Goal: Information Seeking & Learning: Learn about a topic

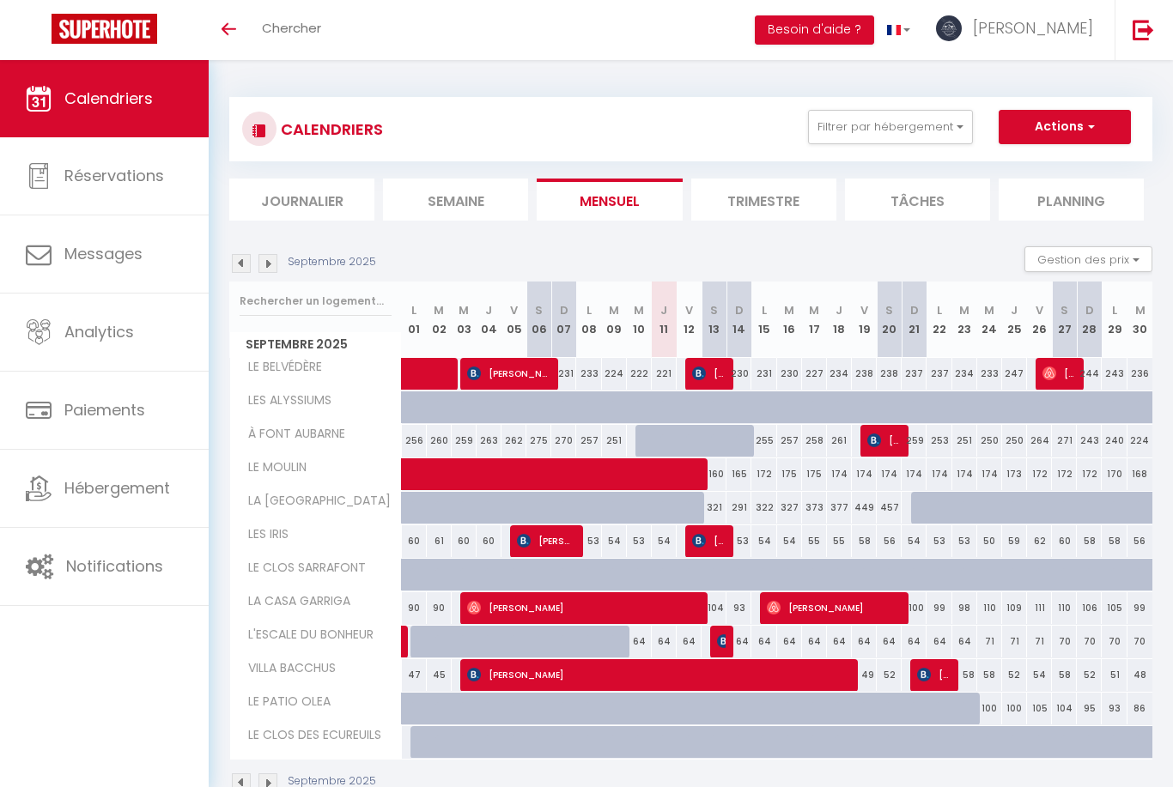
click at [271, 265] on img at bounding box center [267, 263] width 19 height 19
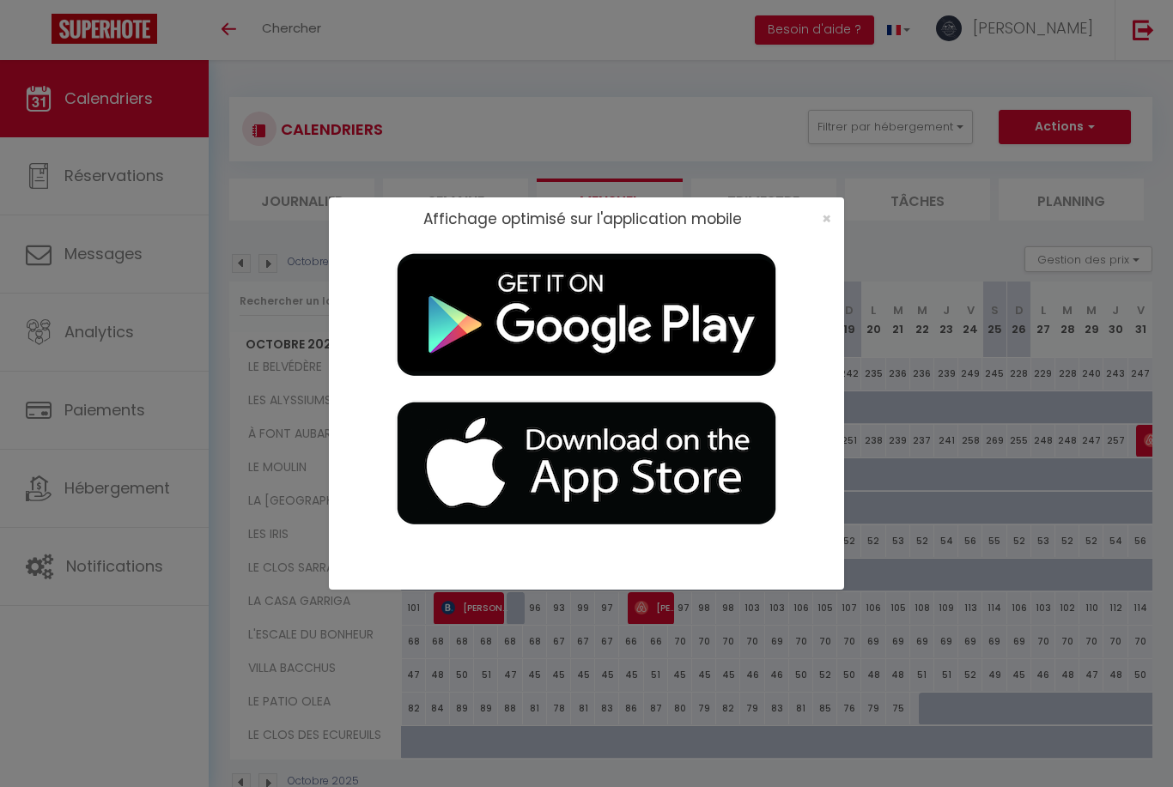
click at [821, 229] on span "×" at bounding box center [825, 218] width 9 height 21
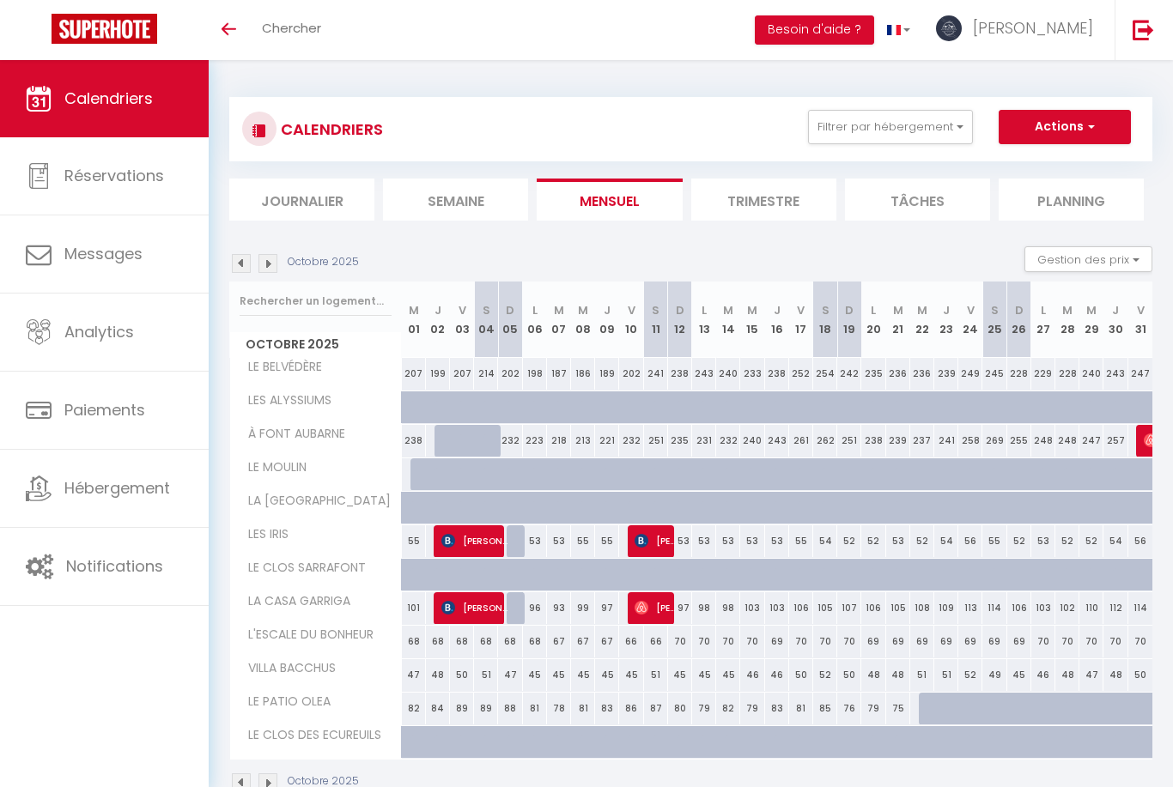
click at [245, 267] on img at bounding box center [241, 263] width 19 height 19
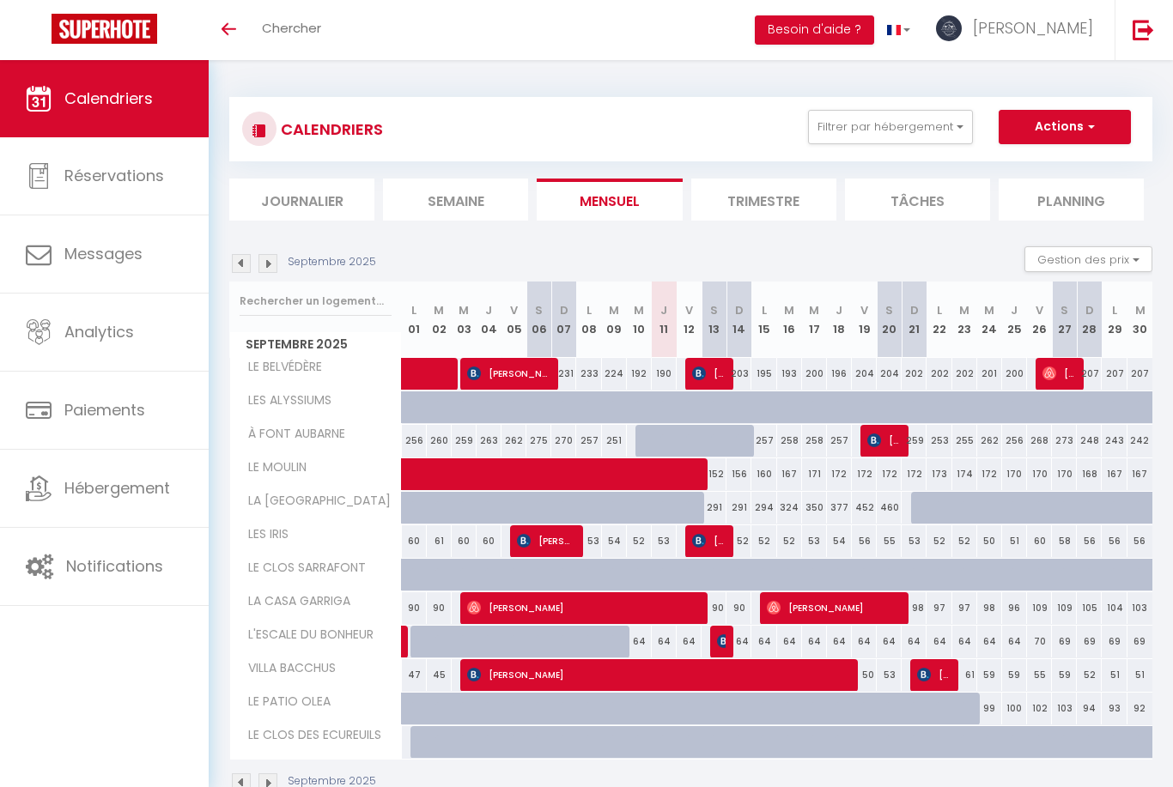
click at [787, 202] on li "Trimestre" at bounding box center [763, 200] width 145 height 42
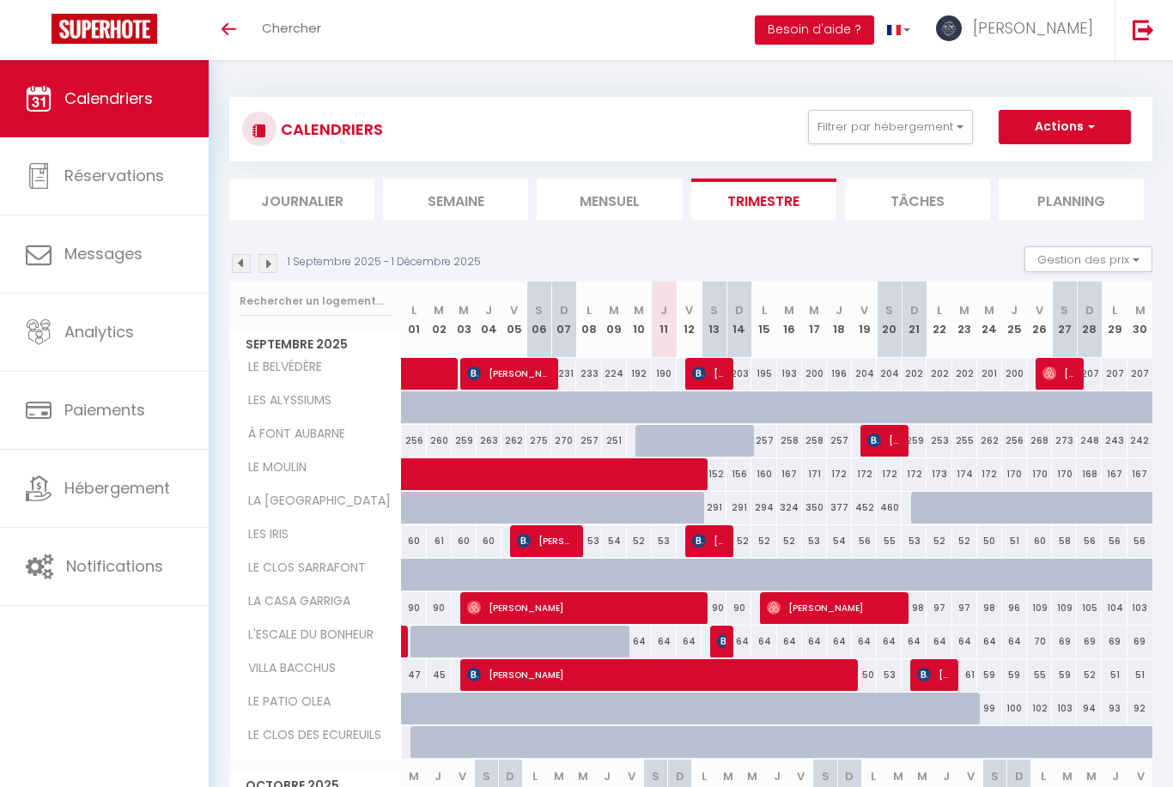
click at [247, 260] on img at bounding box center [241, 263] width 19 height 19
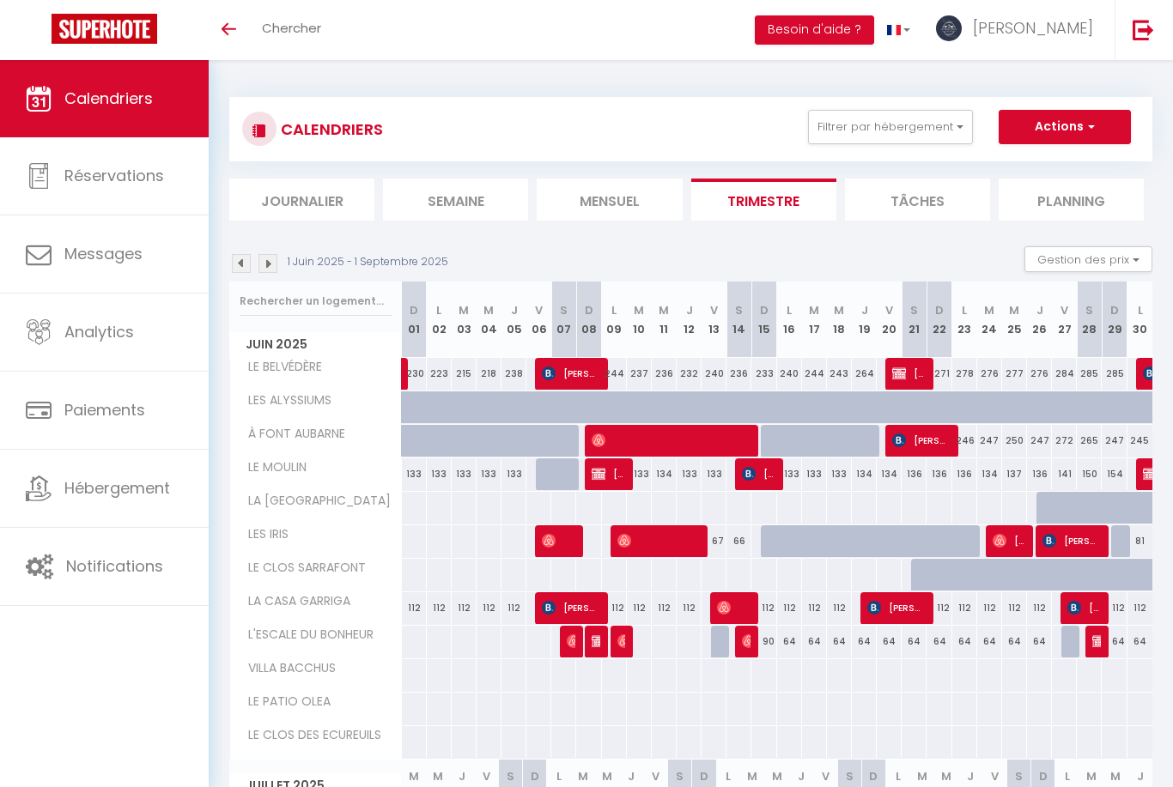
click at [246, 270] on img at bounding box center [241, 263] width 19 height 19
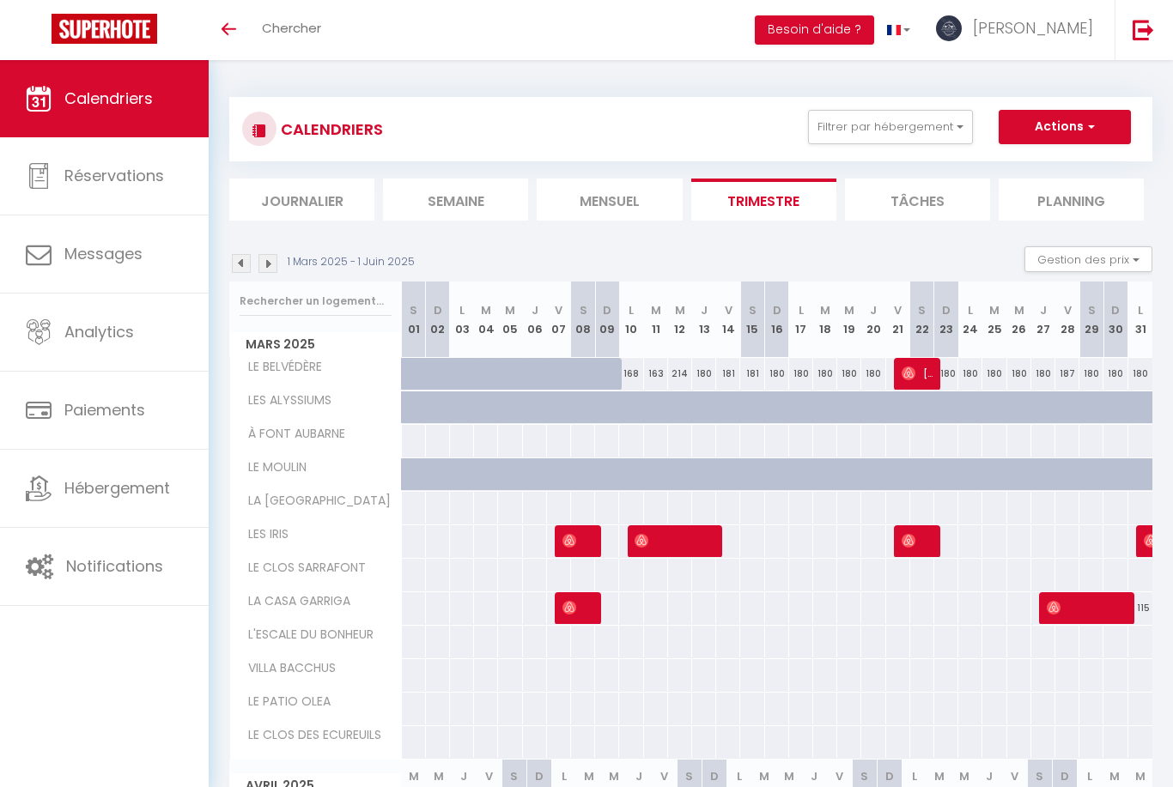
click at [246, 268] on img at bounding box center [241, 263] width 19 height 19
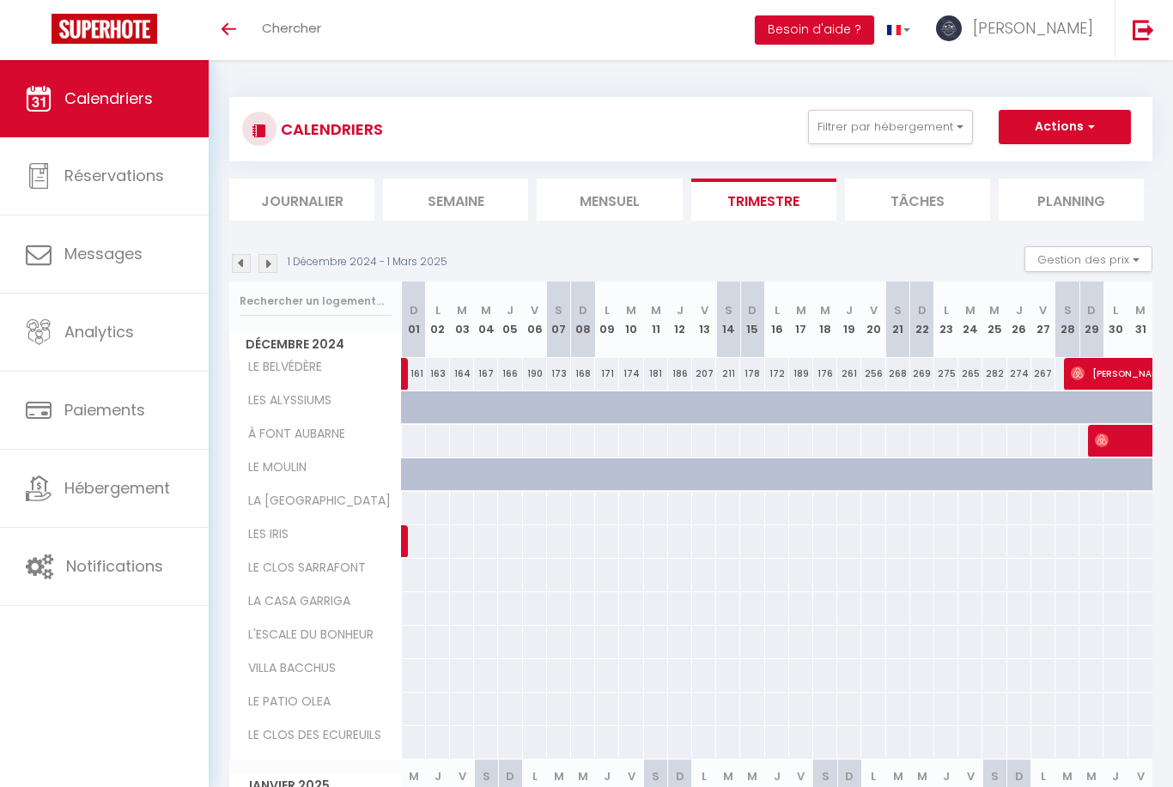
click at [249, 269] on img at bounding box center [241, 263] width 19 height 19
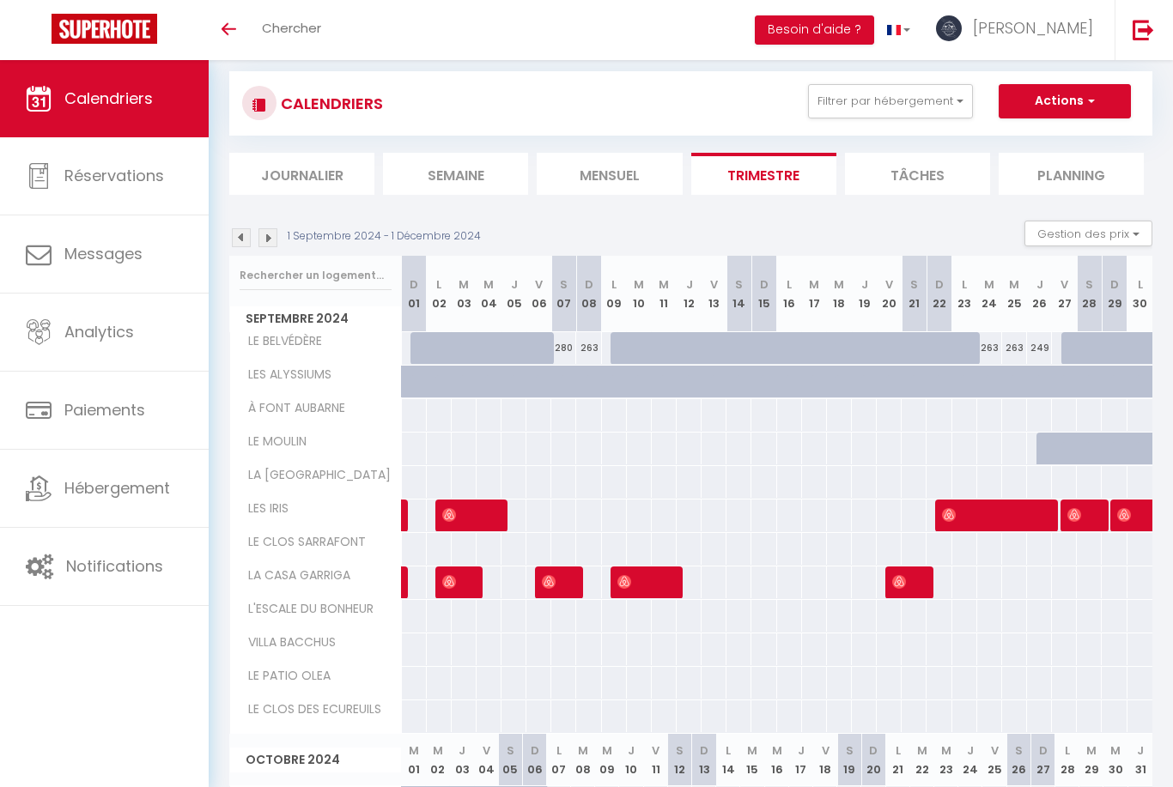
scroll to position [27, 0]
click at [242, 239] on img at bounding box center [241, 236] width 19 height 19
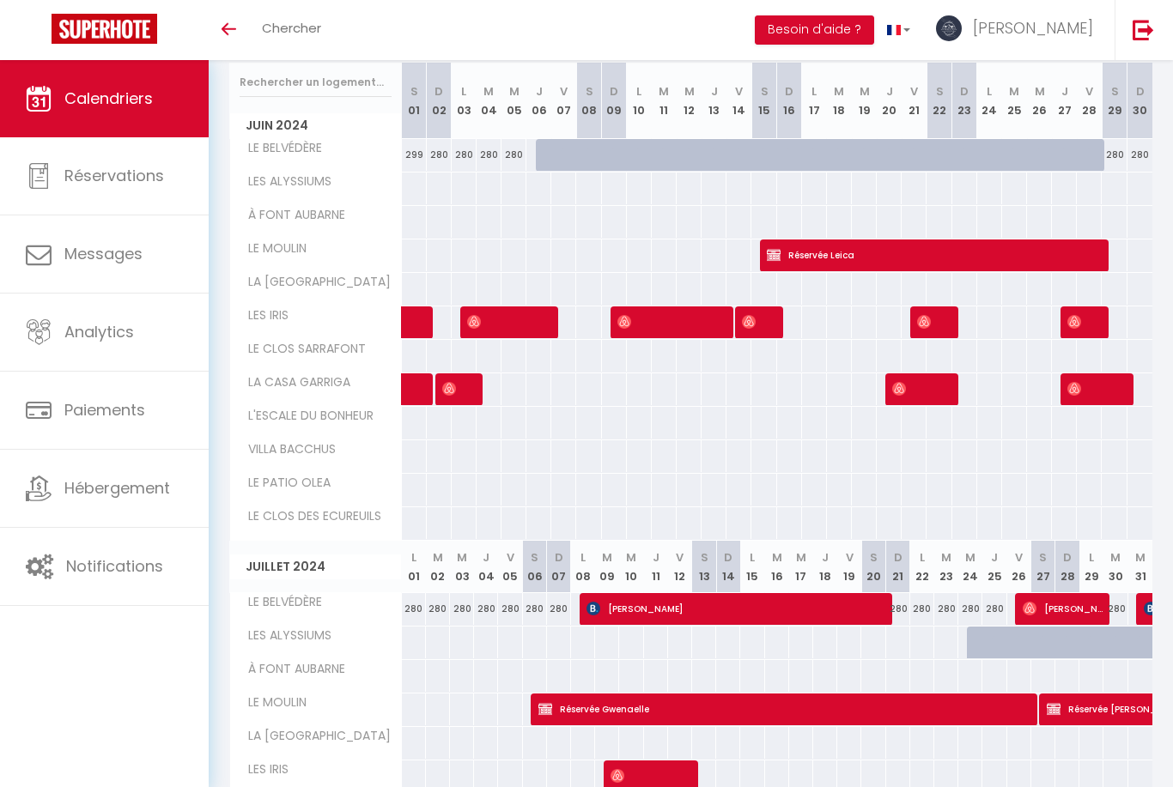
scroll to position [0, 0]
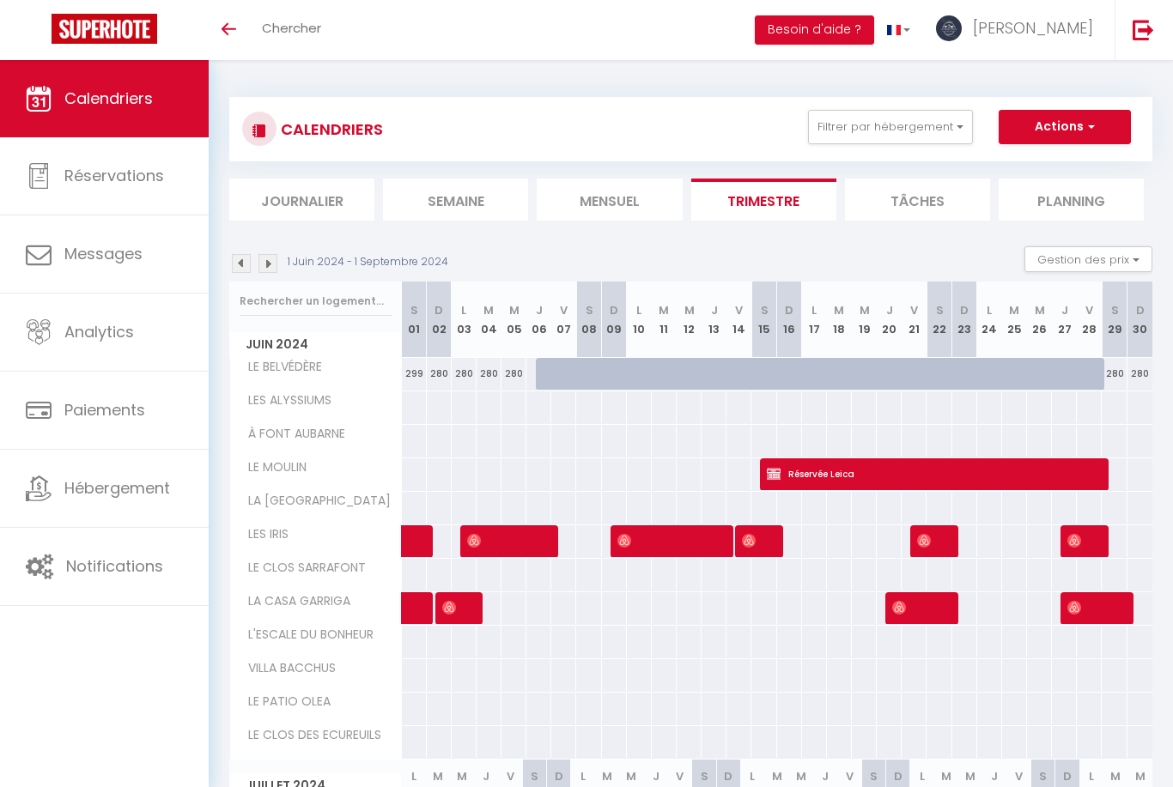
click at [264, 264] on img at bounding box center [267, 263] width 19 height 19
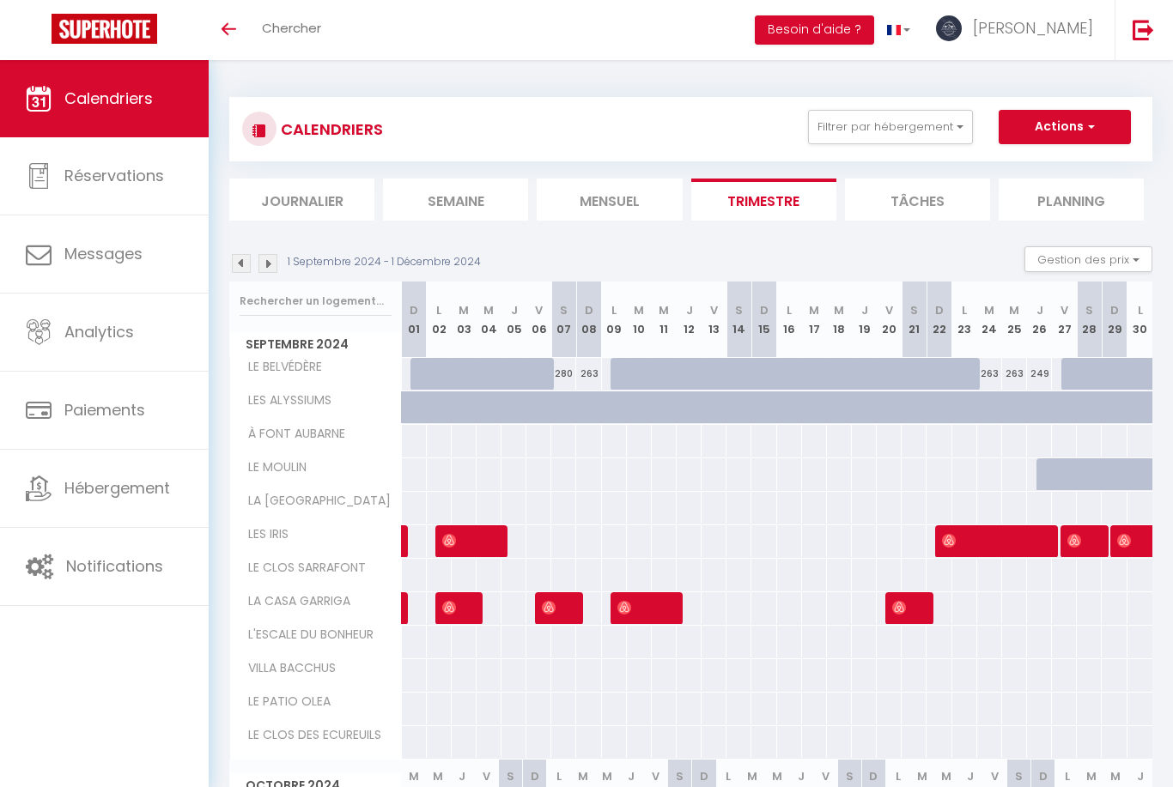
click at [269, 264] on img at bounding box center [267, 263] width 19 height 19
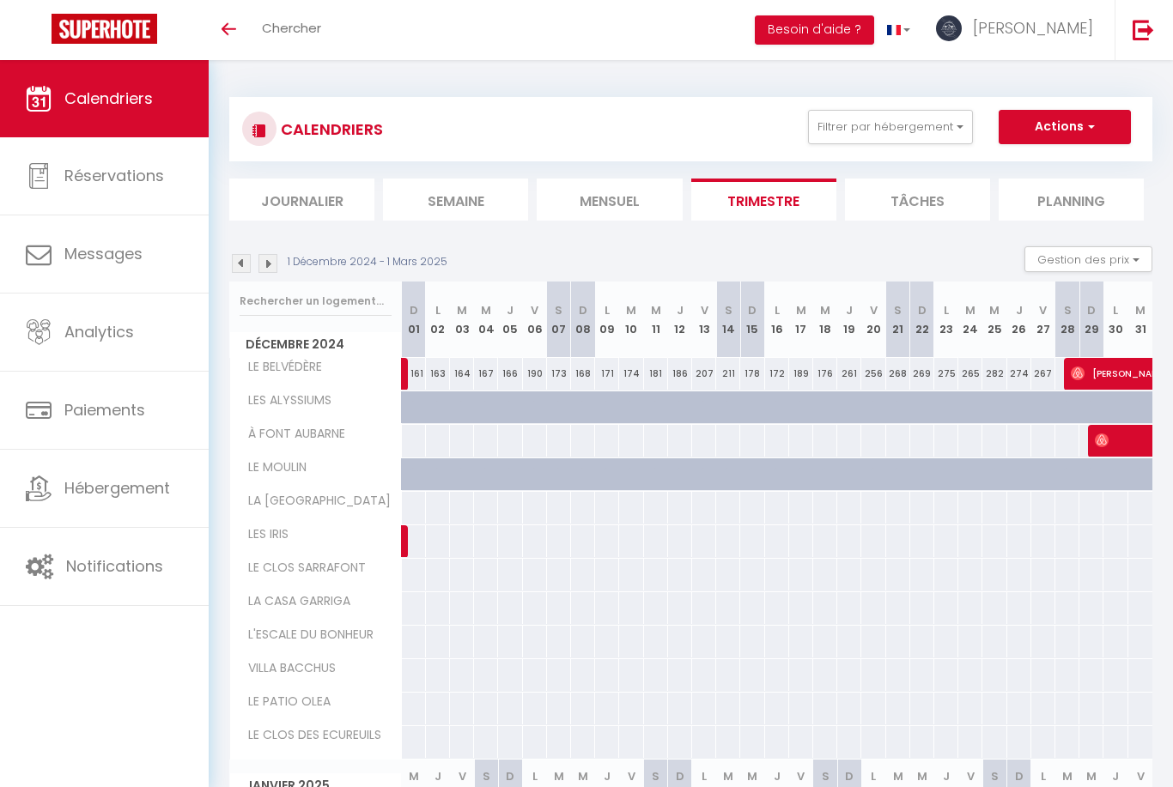
click at [264, 269] on img at bounding box center [267, 263] width 19 height 19
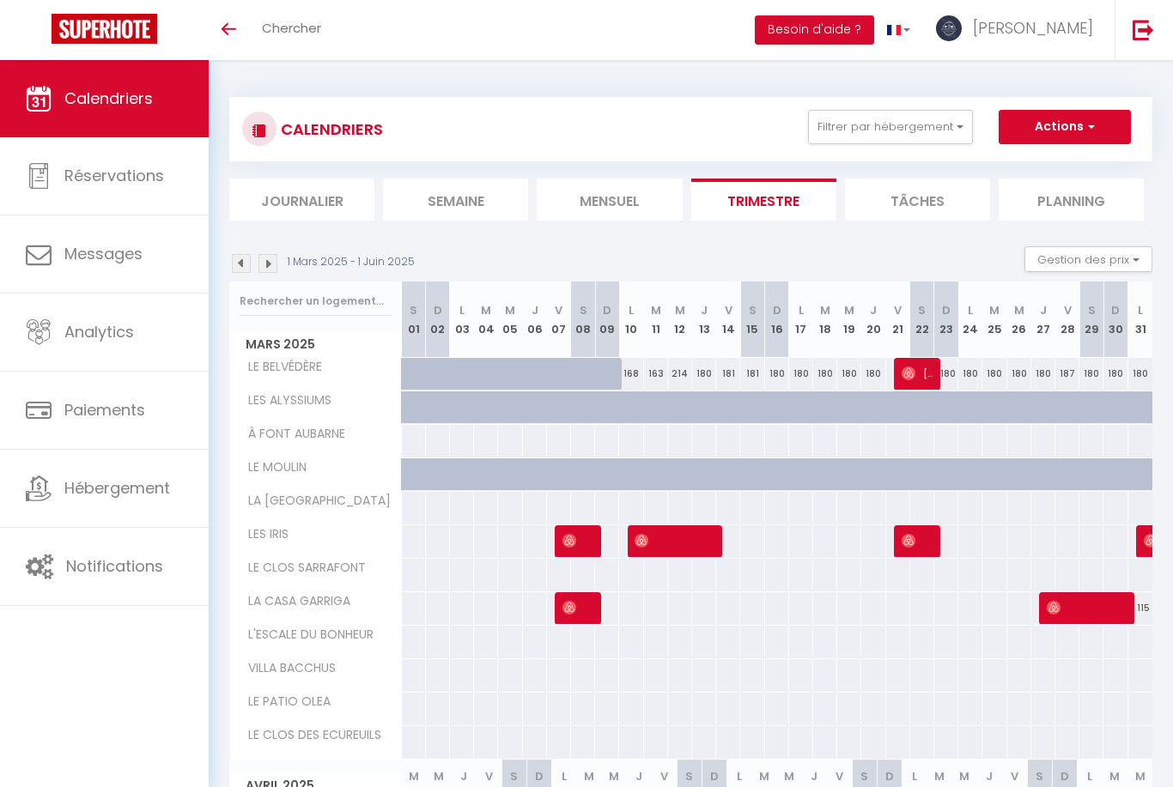
click at [274, 270] on img at bounding box center [267, 263] width 19 height 19
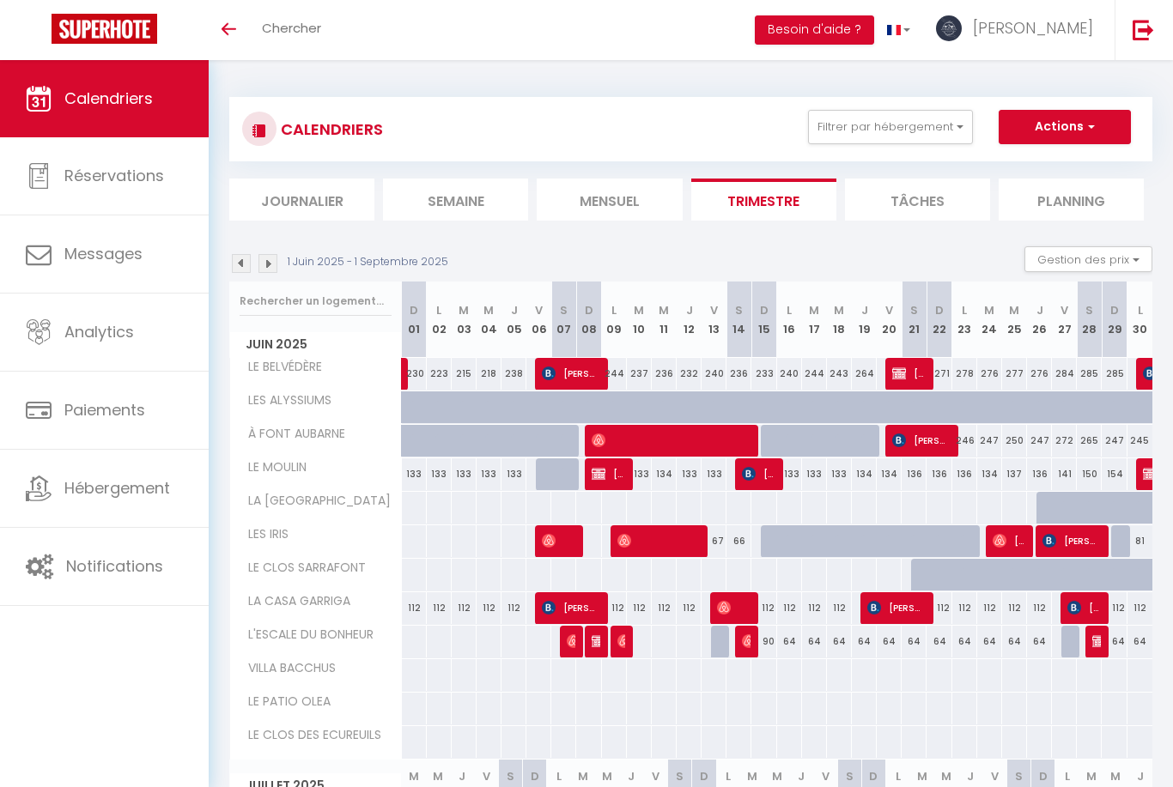
click at [274, 270] on img at bounding box center [267, 263] width 19 height 19
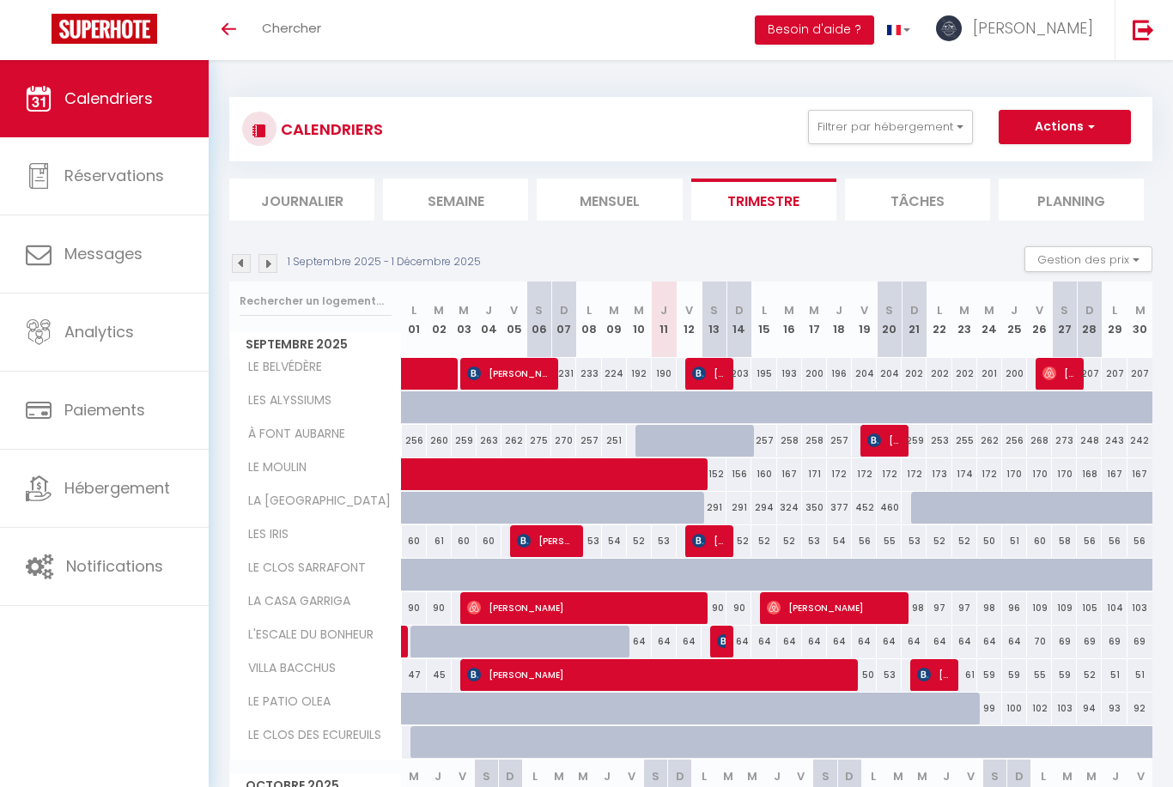
click at [587, 200] on li "Mensuel" at bounding box center [609, 200] width 145 height 42
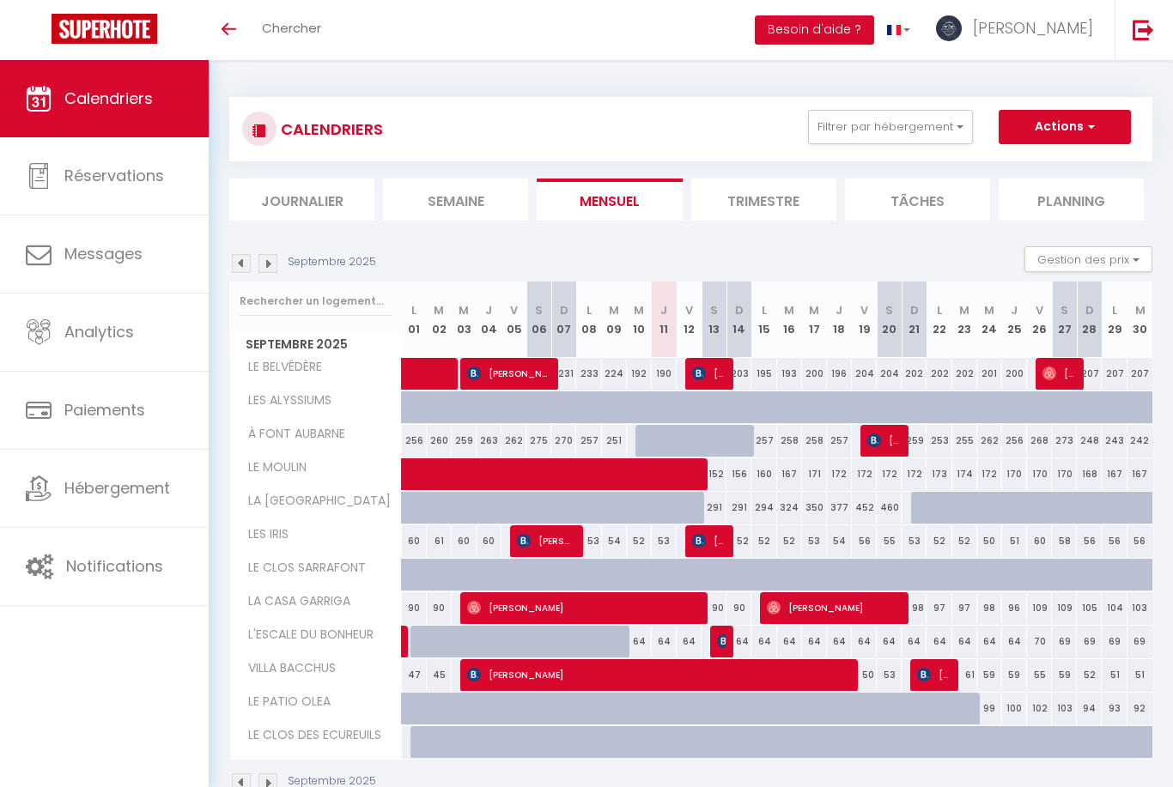
click at [1145, 32] on img at bounding box center [1142, 29] width 21 height 21
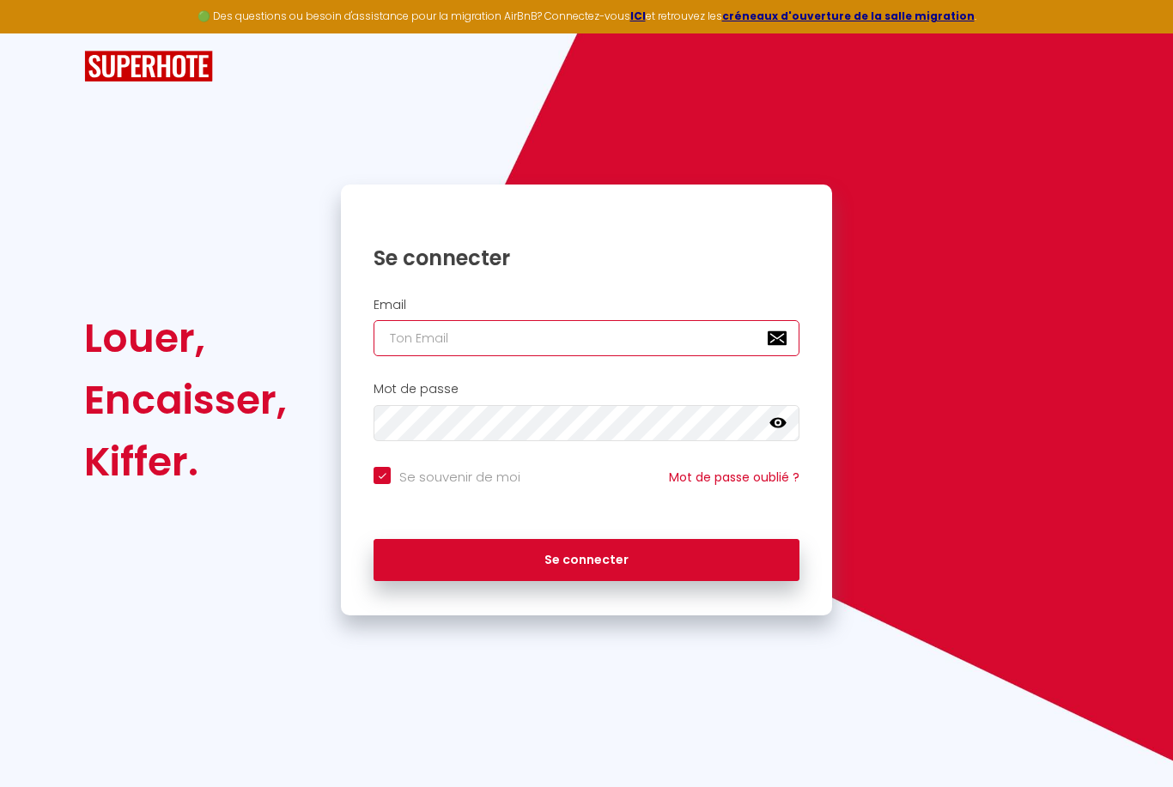
click at [497, 341] on input "email" at bounding box center [586, 338] width 426 height 36
type input "[EMAIL_ADDRESS][DOMAIN_NAME]"
click at [586, 557] on button "Se connecter" at bounding box center [586, 560] width 426 height 43
checkbox input "true"
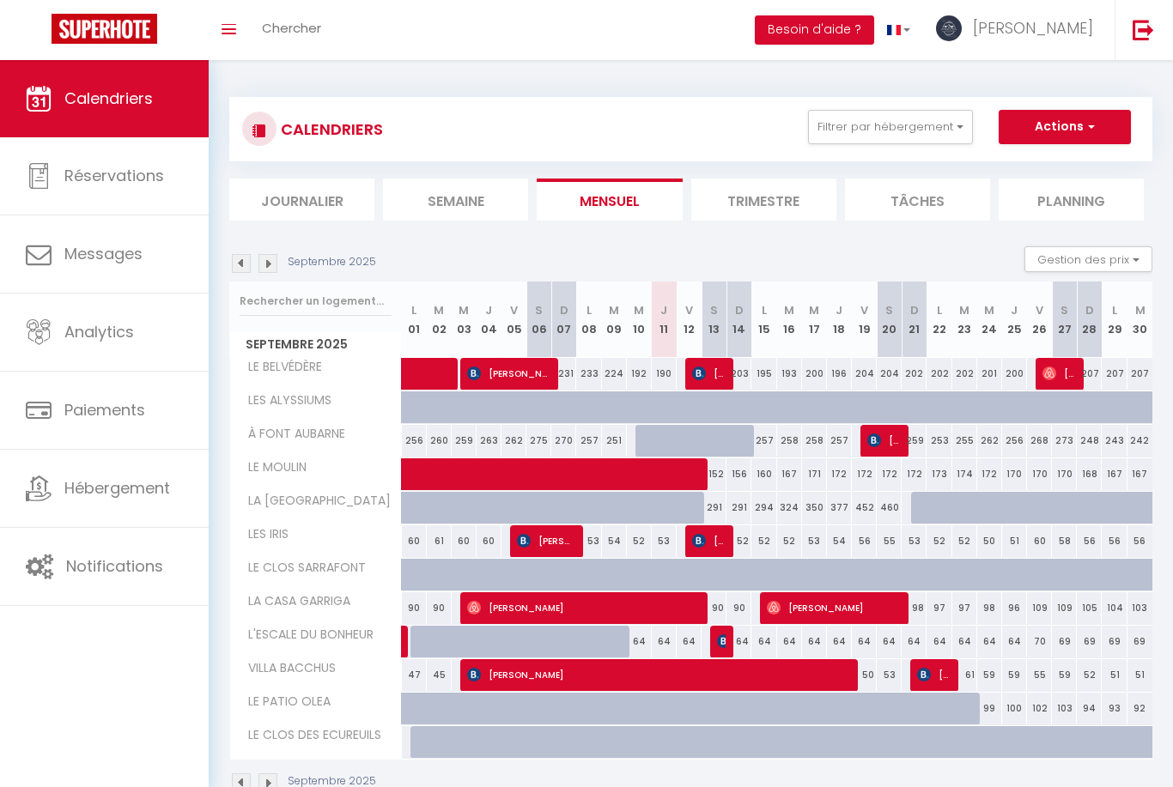
click at [56, 341] on link "Analytics" at bounding box center [104, 332] width 209 height 77
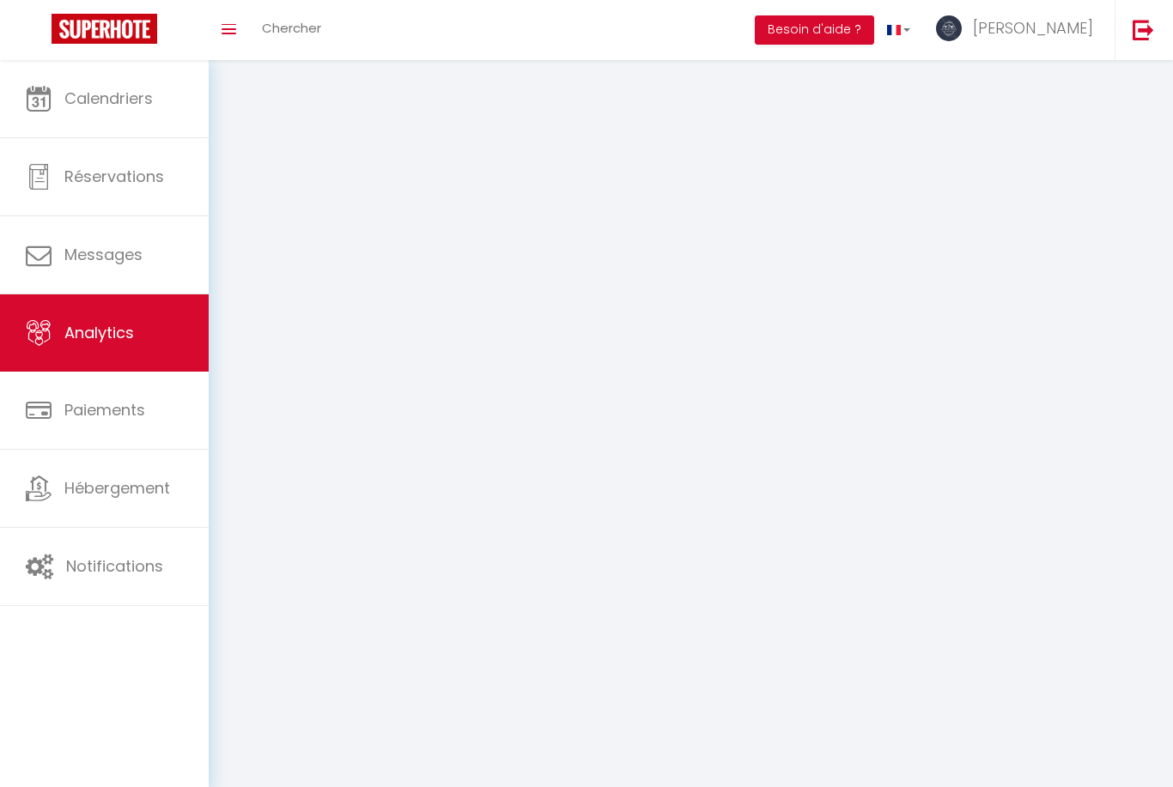
select select "2025"
select select "9"
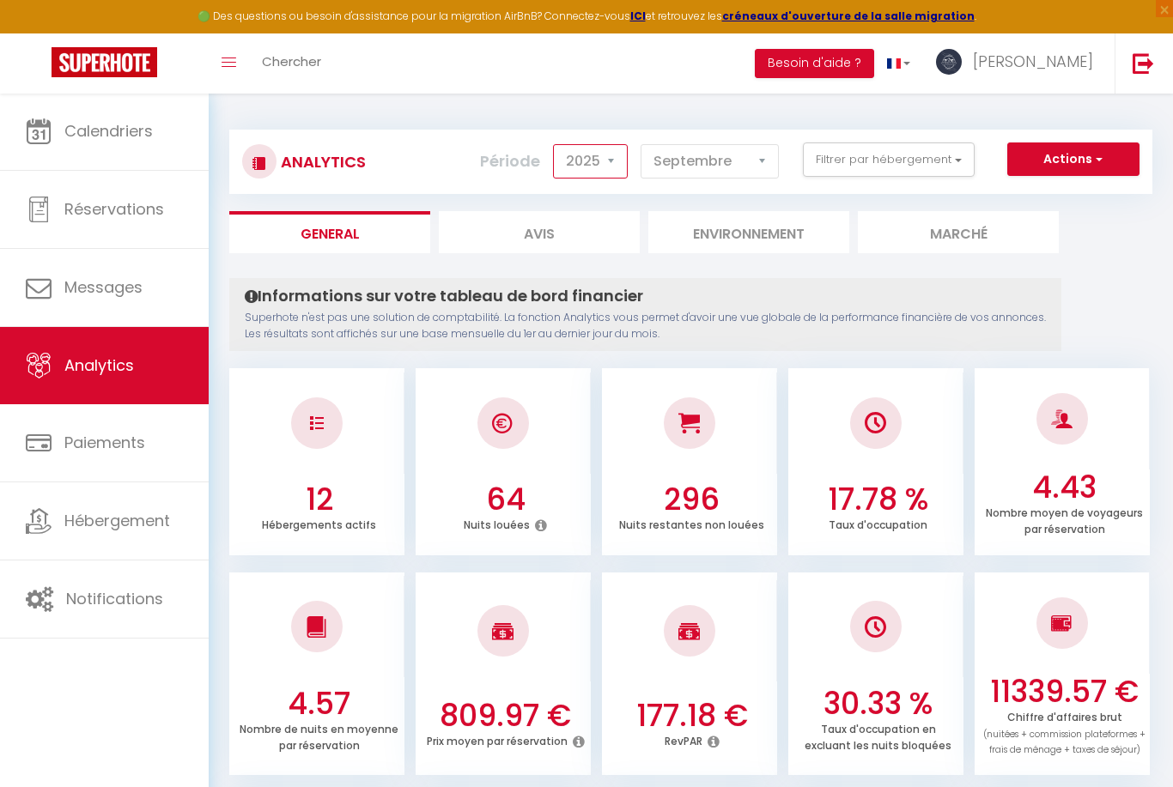
click at [605, 163] on select "2014 2015 2016 2017 2018 2019 2020 2021 2022 2023 2024 2025 2026 2027" at bounding box center [590, 161] width 75 height 34
select select "2024"
checkbox input "false"
checkbox BELVÉDÈRE "false"
checkbox ALYSSIUMS "false"
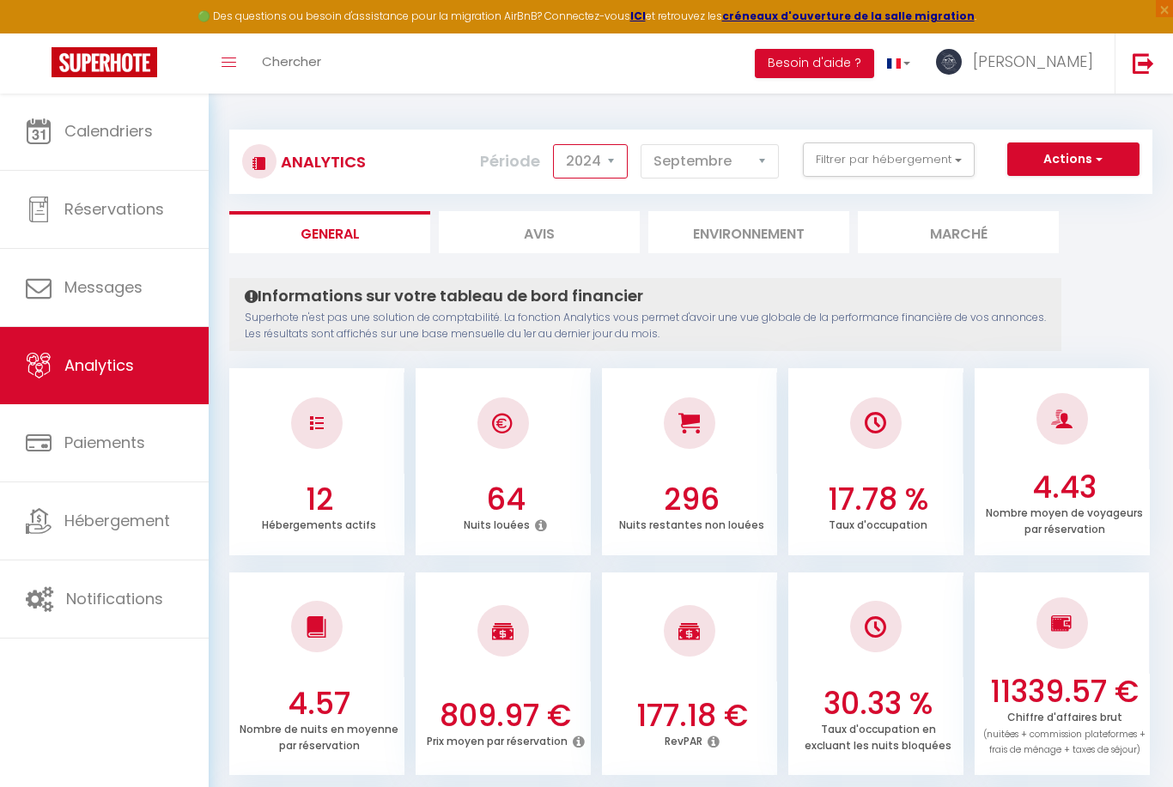
checkbox AUBARNE "false"
checkbox MOULIN "false"
checkbox COUCOU "false"
checkbox IRIS "false"
checkbox SARRAFONT "false"
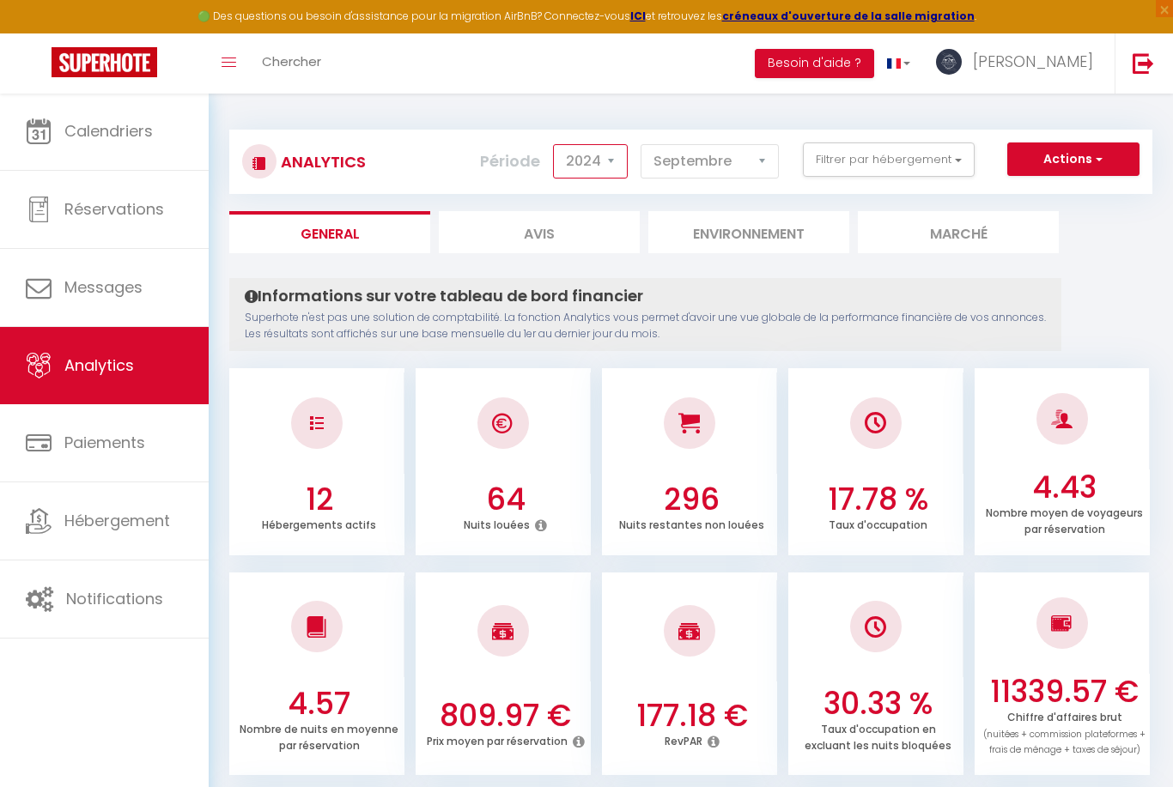
checkbox GARRIGA "false"
checkbox BONHEUR "false"
checkbox BACCHUS "false"
checkbox OLEA "false"
checkbox ECUREUILS "false"
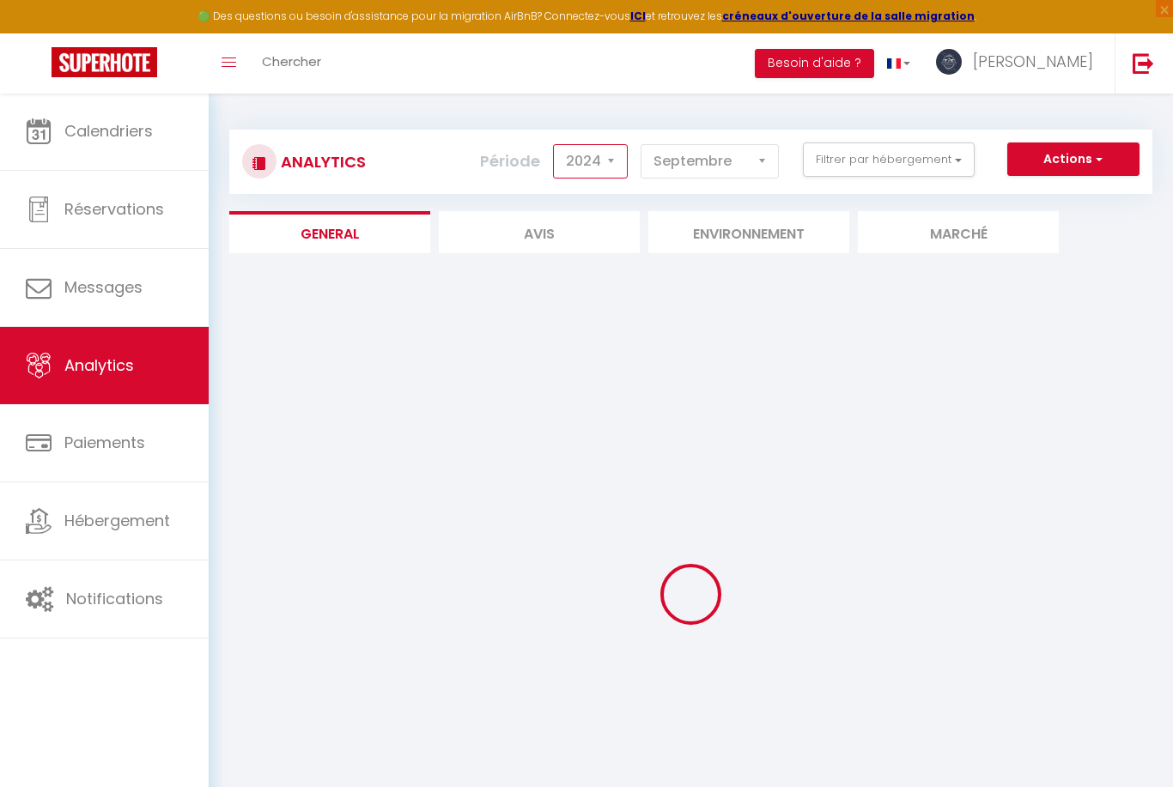
checkbox input "false"
checkbox BELVÉDÈRE "false"
checkbox ALYSSIUMS "false"
checkbox AUBARNE "false"
checkbox MOULIN "false"
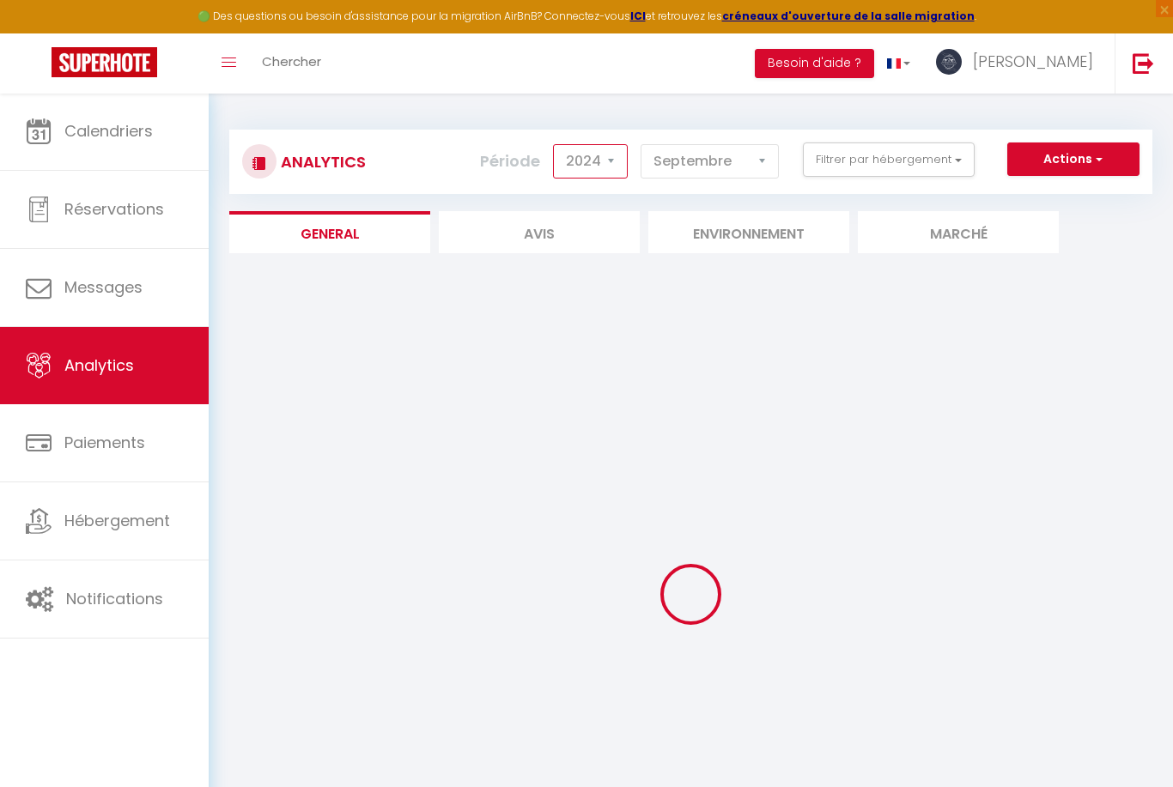
checkbox COUCOU "false"
checkbox IRIS "false"
checkbox SARRAFONT "false"
checkbox GARRIGA "false"
checkbox BONHEUR "false"
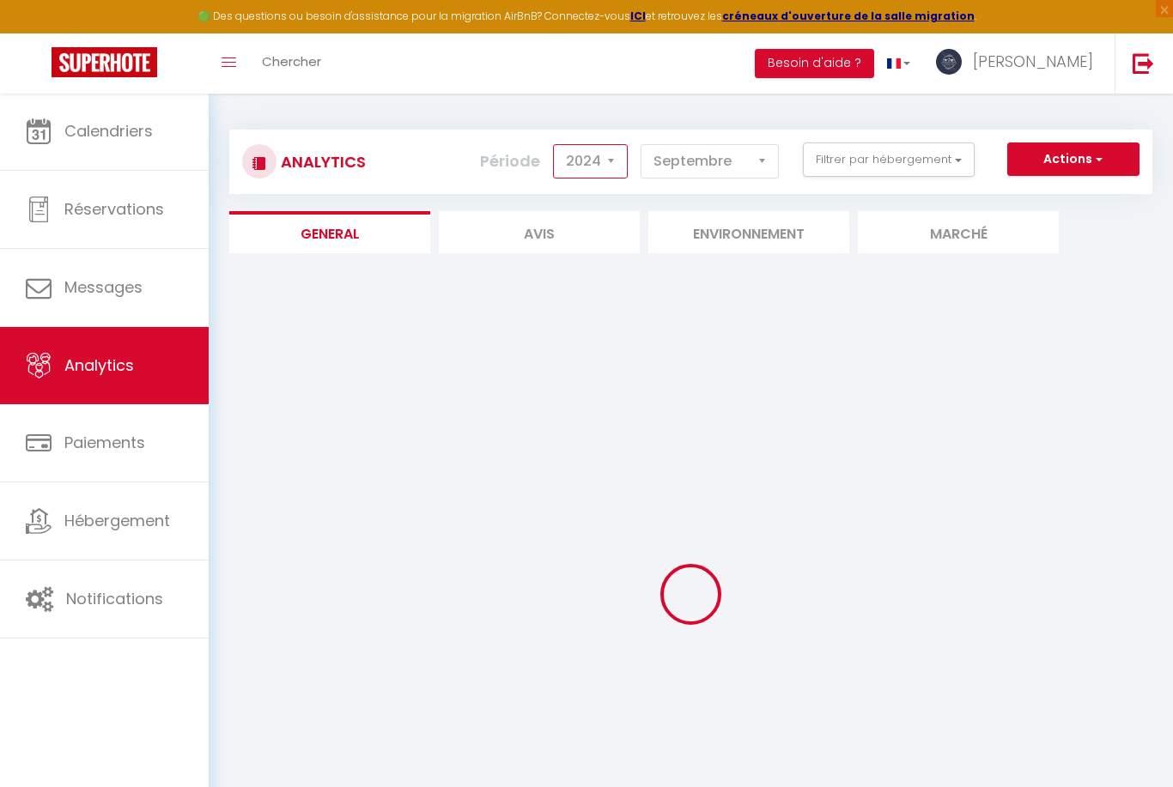
checkbox BACCHUS "false"
checkbox OLEA "false"
checkbox ECUREUILS "false"
click at [867, 156] on button "Filtrer par hébergement" at bounding box center [889, 159] width 172 height 34
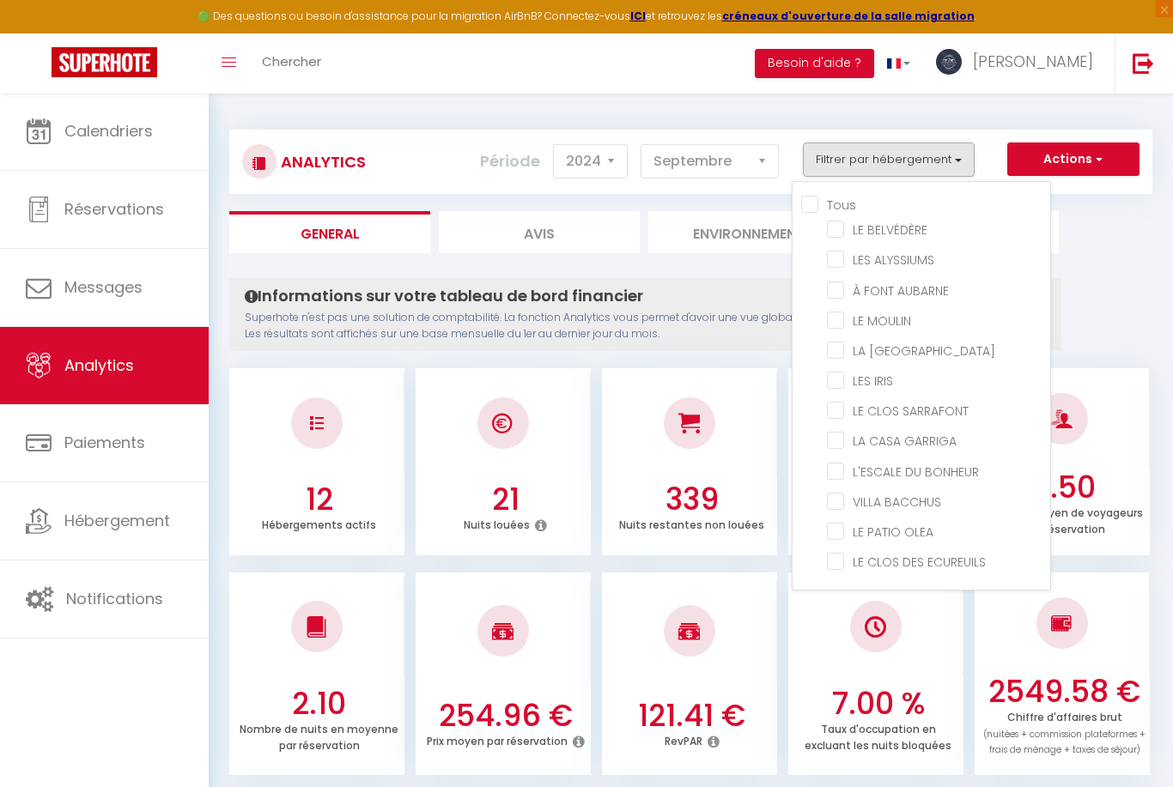
click at [848, 230] on BELVÉDÈRE "checkbox" at bounding box center [938, 228] width 223 height 17
checkbox BELVÉDÈRE "true"
checkbox ALYSSIUMS "false"
checkbox AUBARNE "false"
checkbox MOULIN "false"
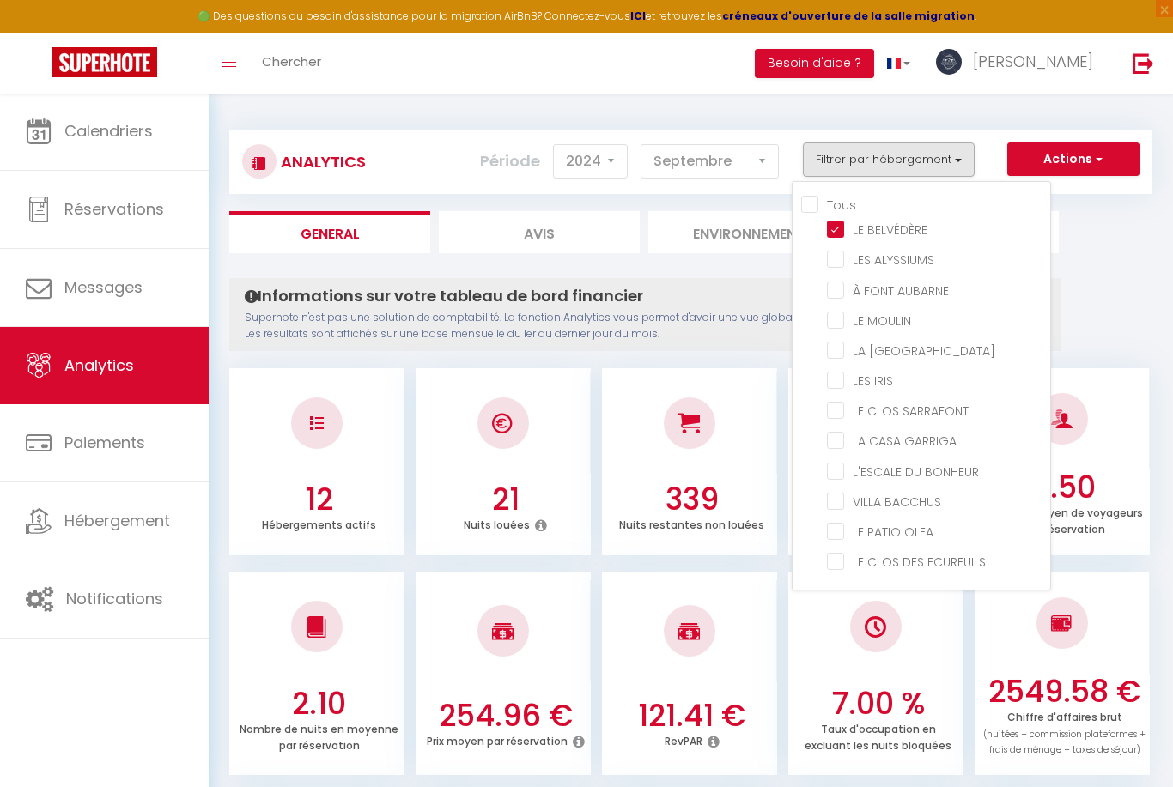
checkbox COUCOU "false"
checkbox IRIS "false"
checkbox SARRAFONT "false"
checkbox GARRIGA "false"
checkbox BONHEUR "false"
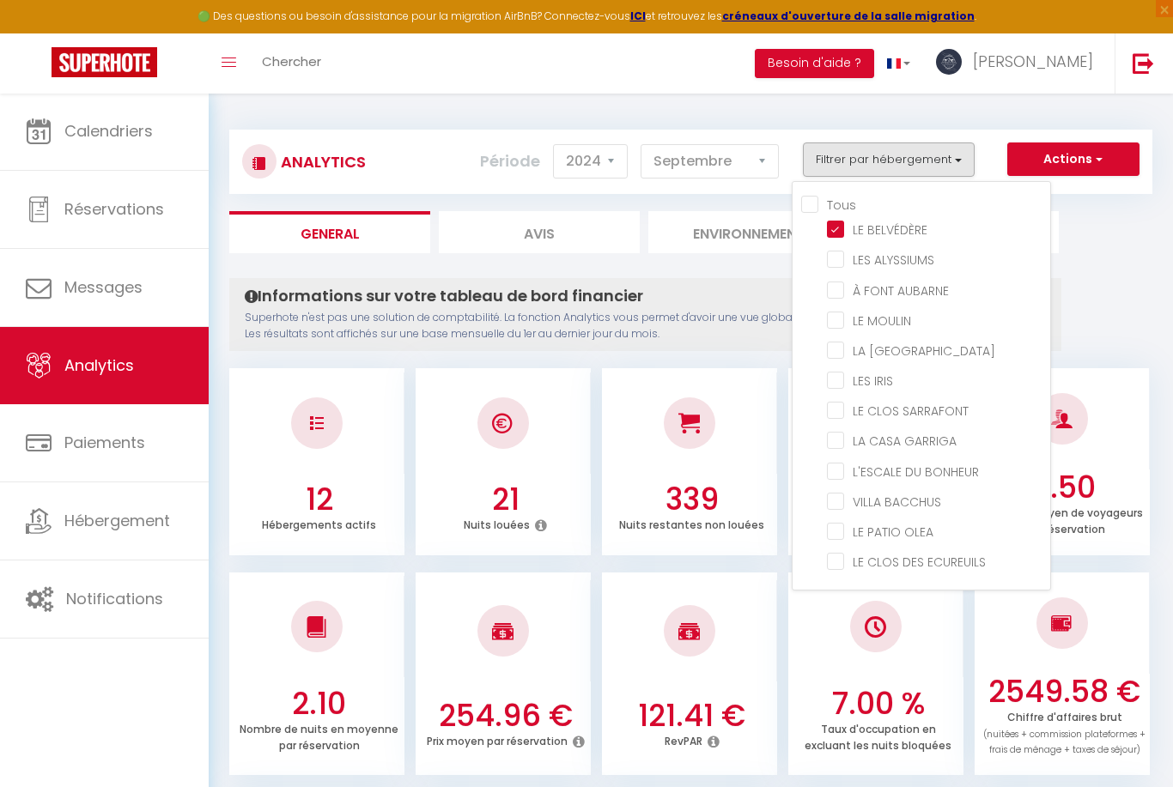
checkbox BACCHUS "false"
checkbox OLEA "false"
checkbox ECUREUILS "false"
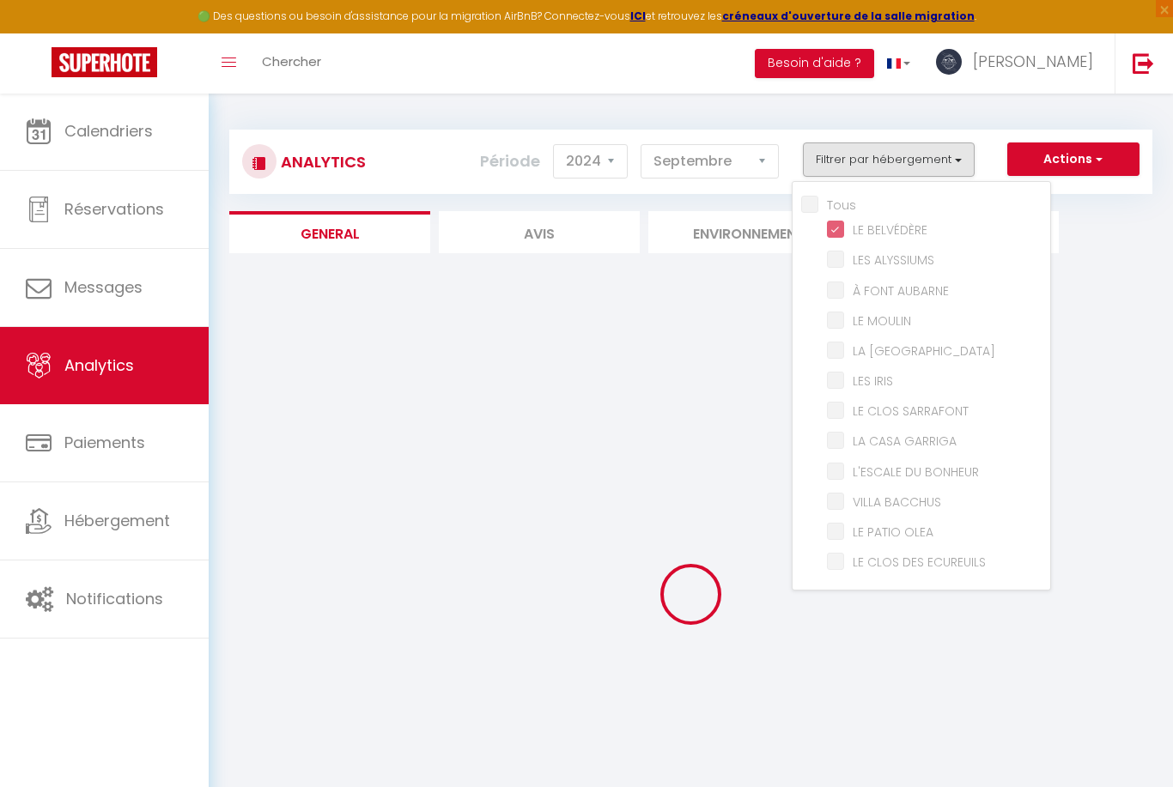
checkbox ALYSSIUMS "false"
checkbox AUBARNE "false"
checkbox MOULIN "false"
checkbox COUCOU "false"
checkbox IRIS "false"
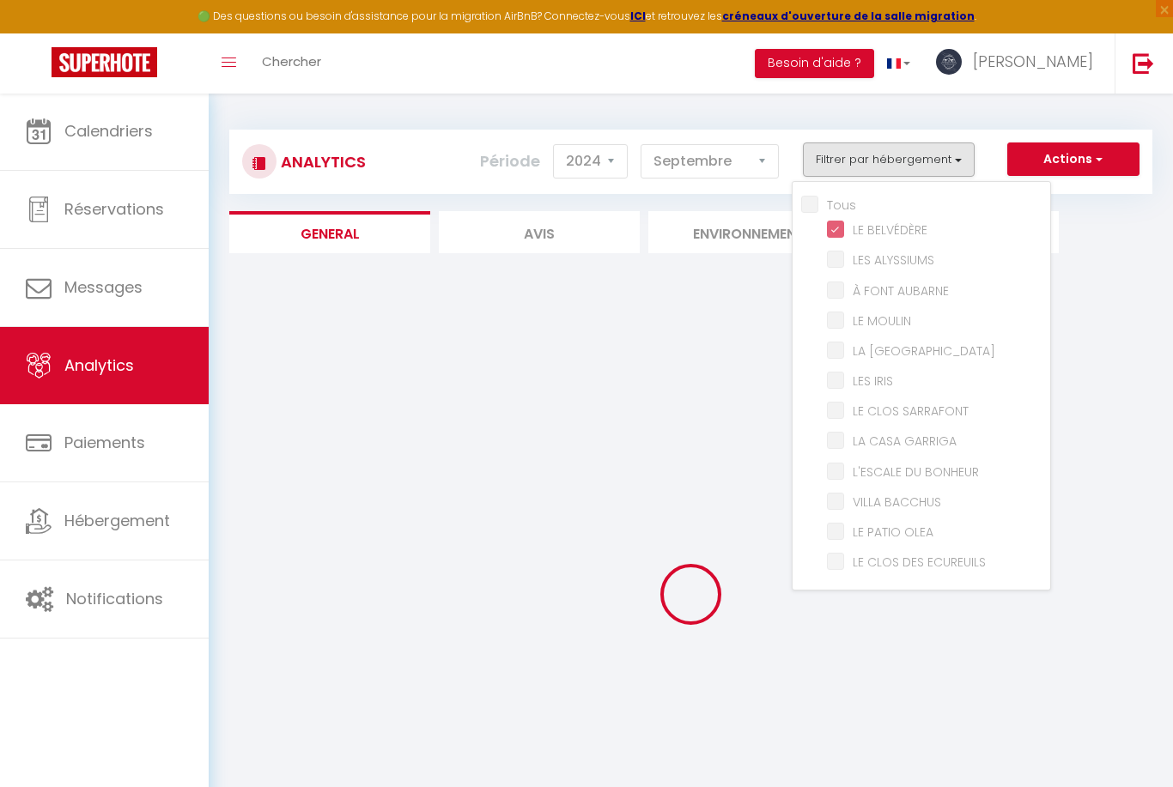
checkbox SARRAFONT "false"
checkbox GARRIGA "false"
checkbox BONHEUR "false"
checkbox BACCHUS "false"
checkbox OLEA "false"
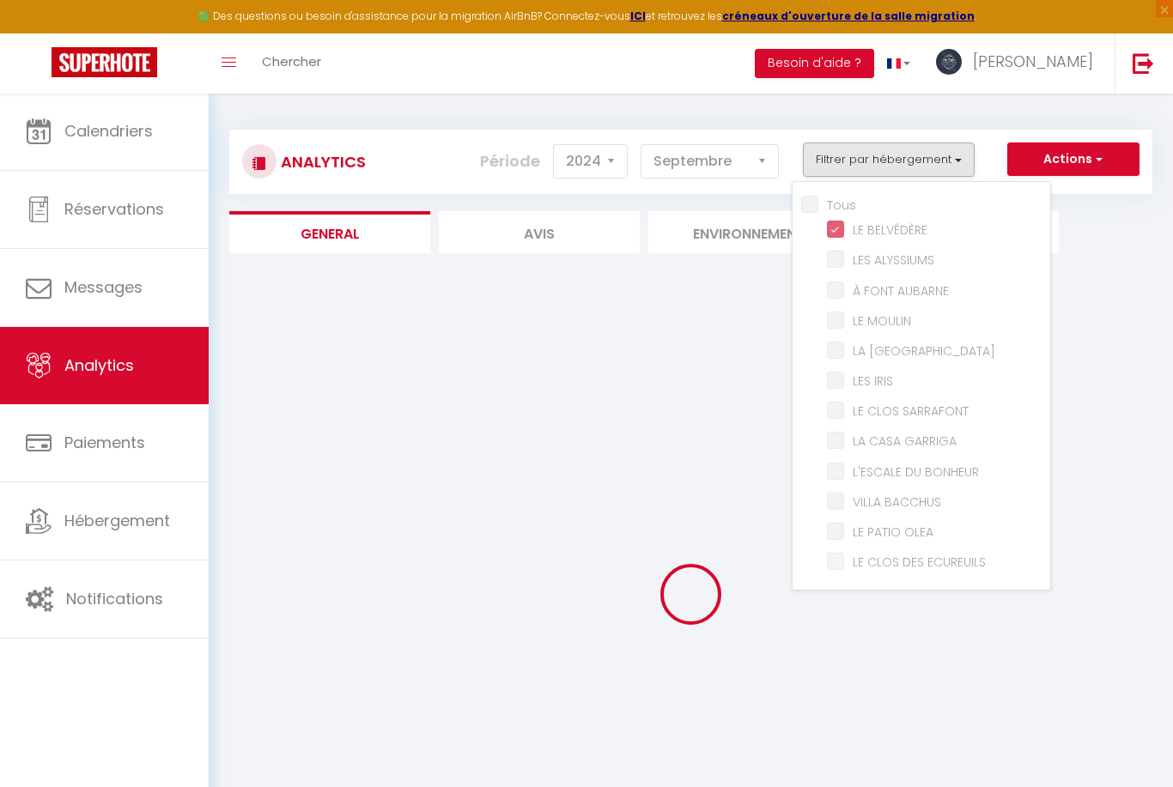
checkbox ECUREUILS "false"
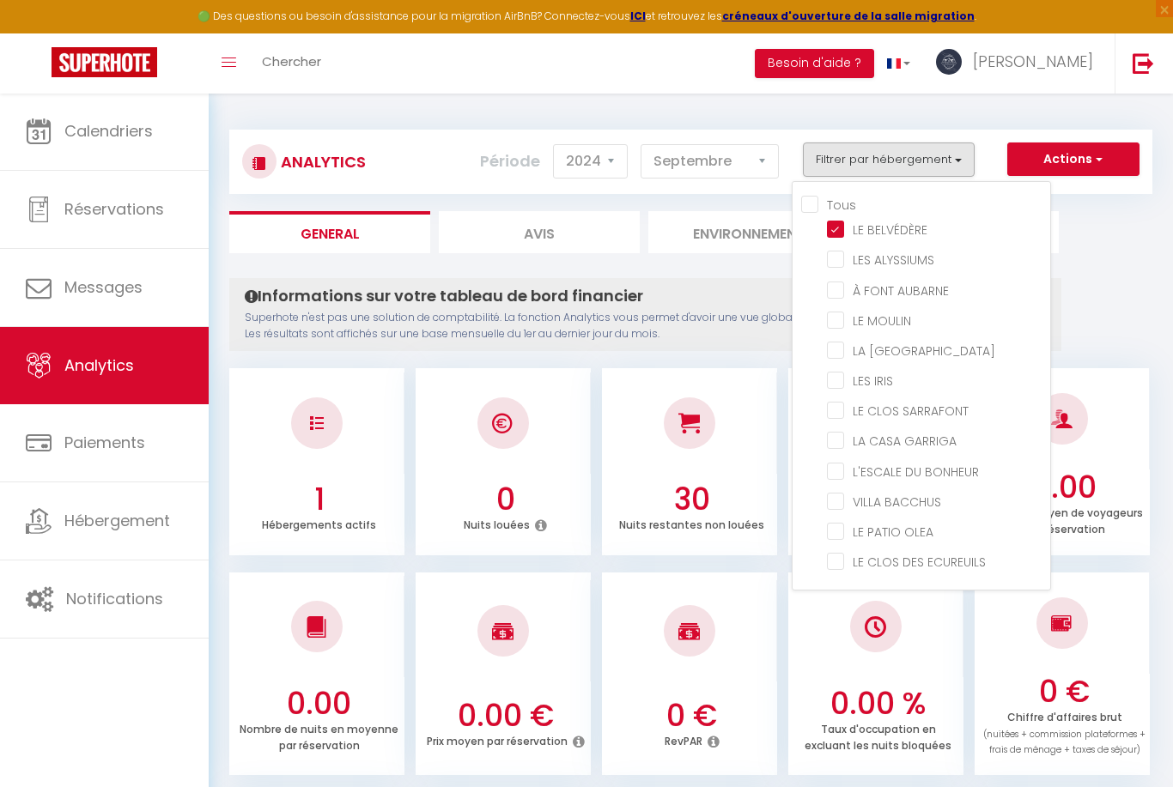
click at [1139, 276] on div at bounding box center [586, 393] width 1173 height 787
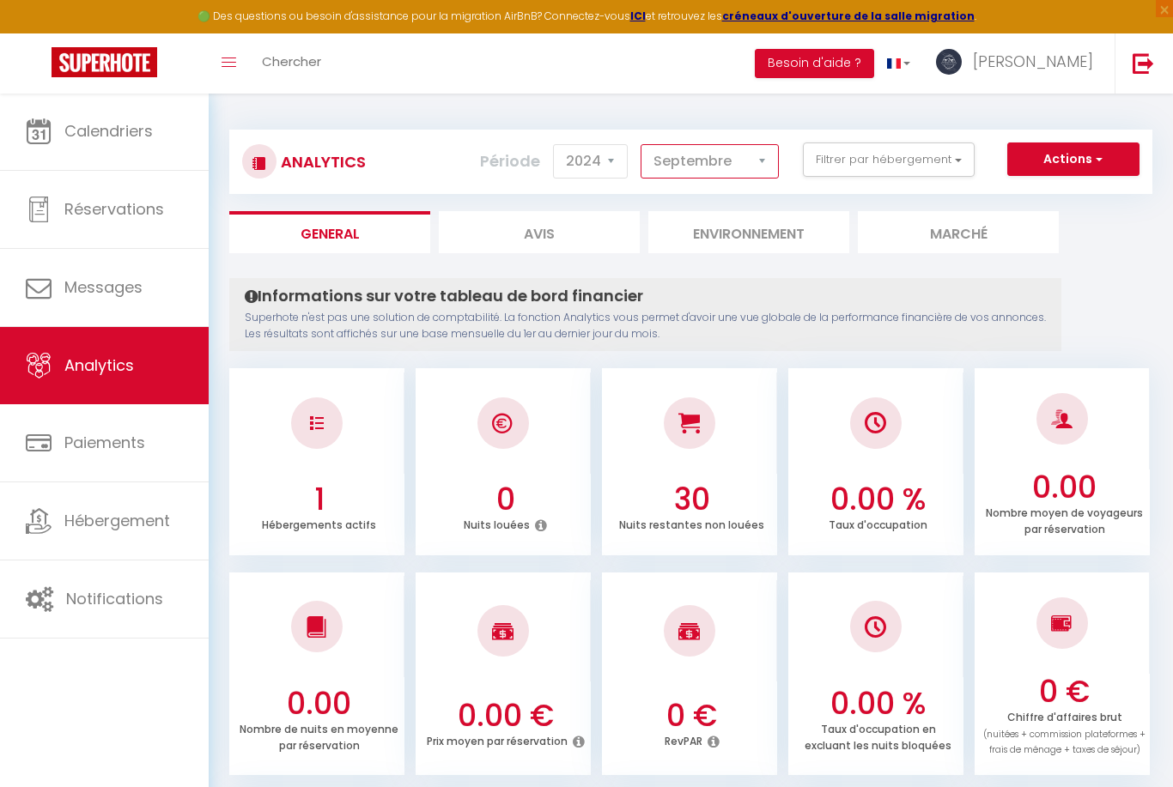
click at [694, 158] on select "[PERSON_NAME] Mars Avril Mai Juin Juillet Août Septembre Octobre Novembre Décem…" at bounding box center [709, 161] width 138 height 34
click at [686, 157] on select "[PERSON_NAME] Mars Avril Mai Juin Juillet Août Septembre Octobre Novembre Décem…" at bounding box center [709, 161] width 138 height 34
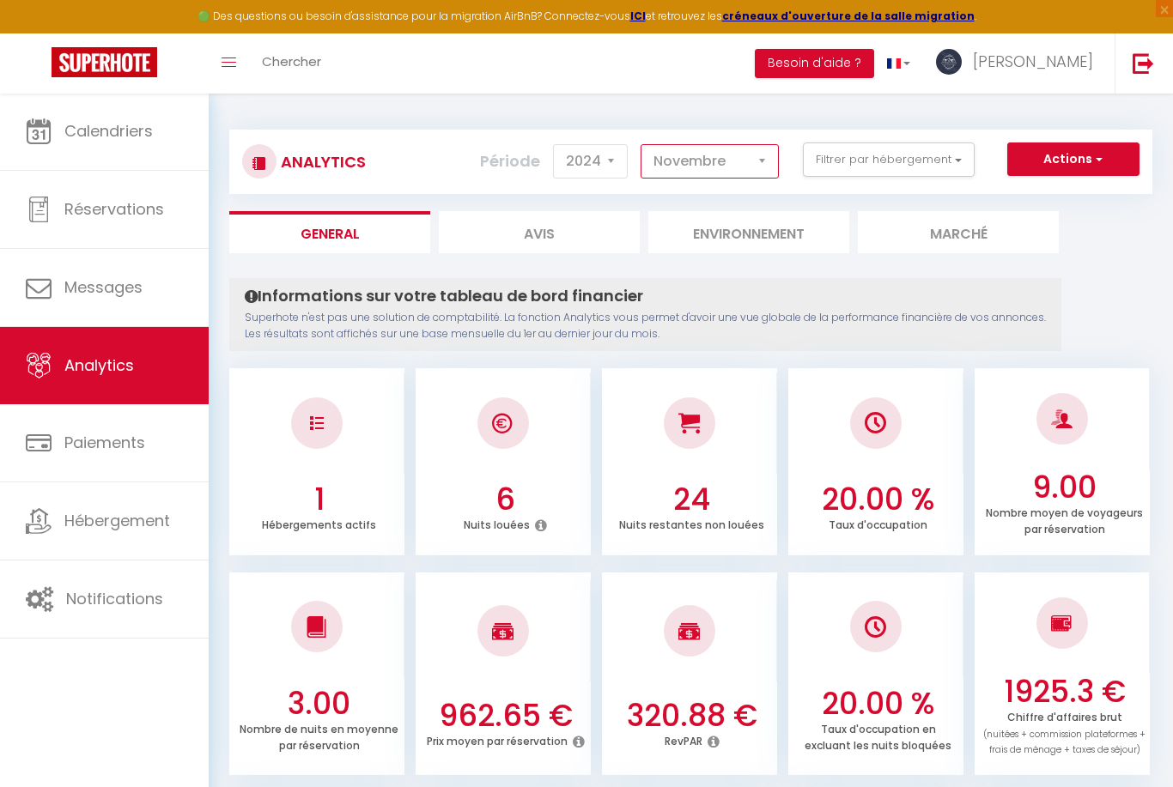
click at [672, 166] on select "[PERSON_NAME] Mars Avril Mai Juin Juillet Août Septembre Octobre Novembre Décem…" at bounding box center [709, 161] width 138 height 34
select select "8"
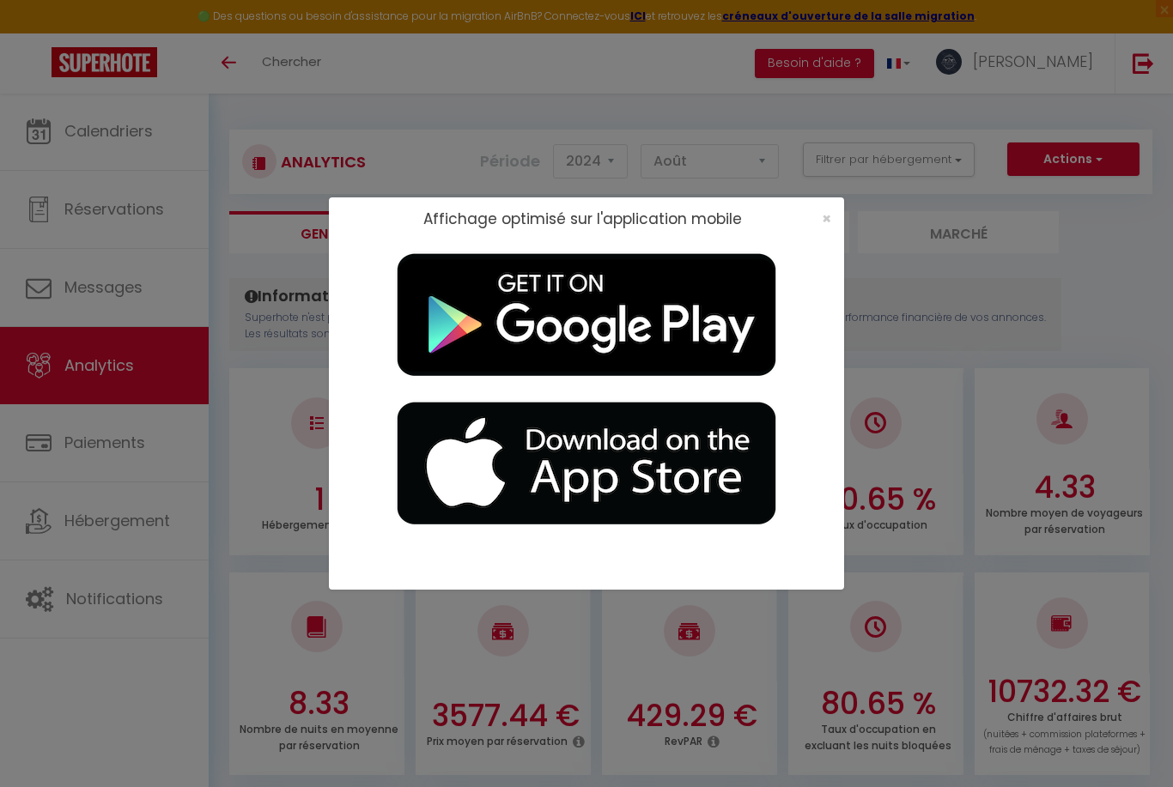
click at [821, 221] on span "×" at bounding box center [825, 218] width 9 height 21
